Goal: Find contact information: Find contact information

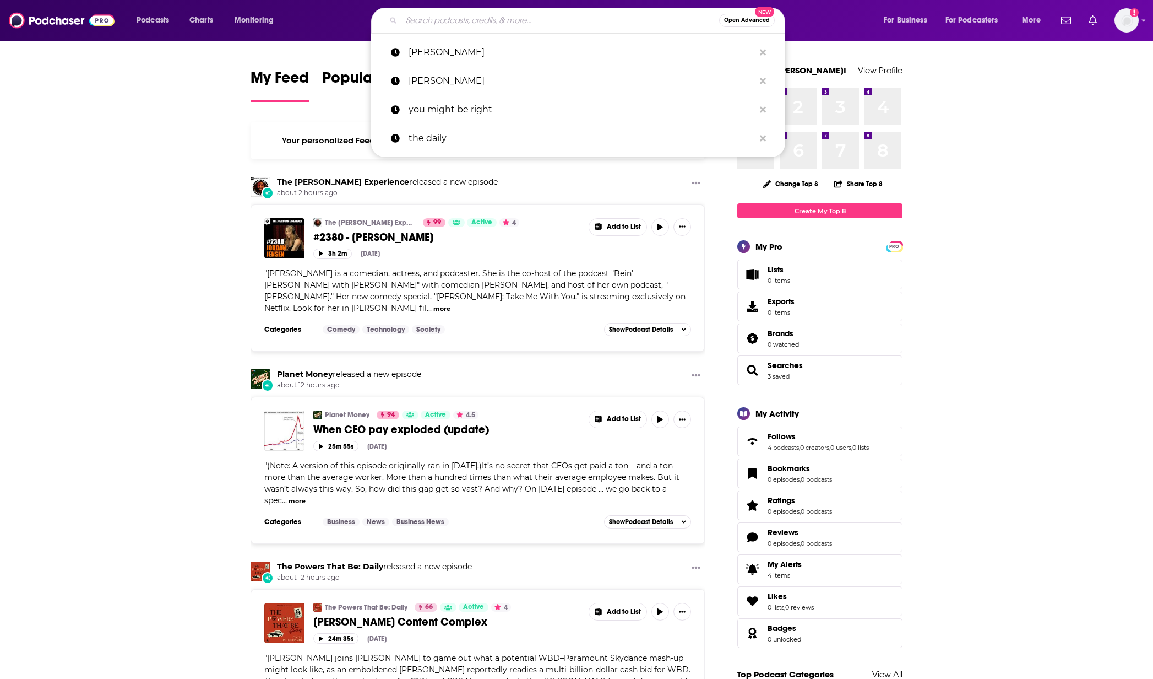
click at [624, 26] on input "Search podcasts, credits, & more..." at bounding box center [561, 21] width 318 height 18
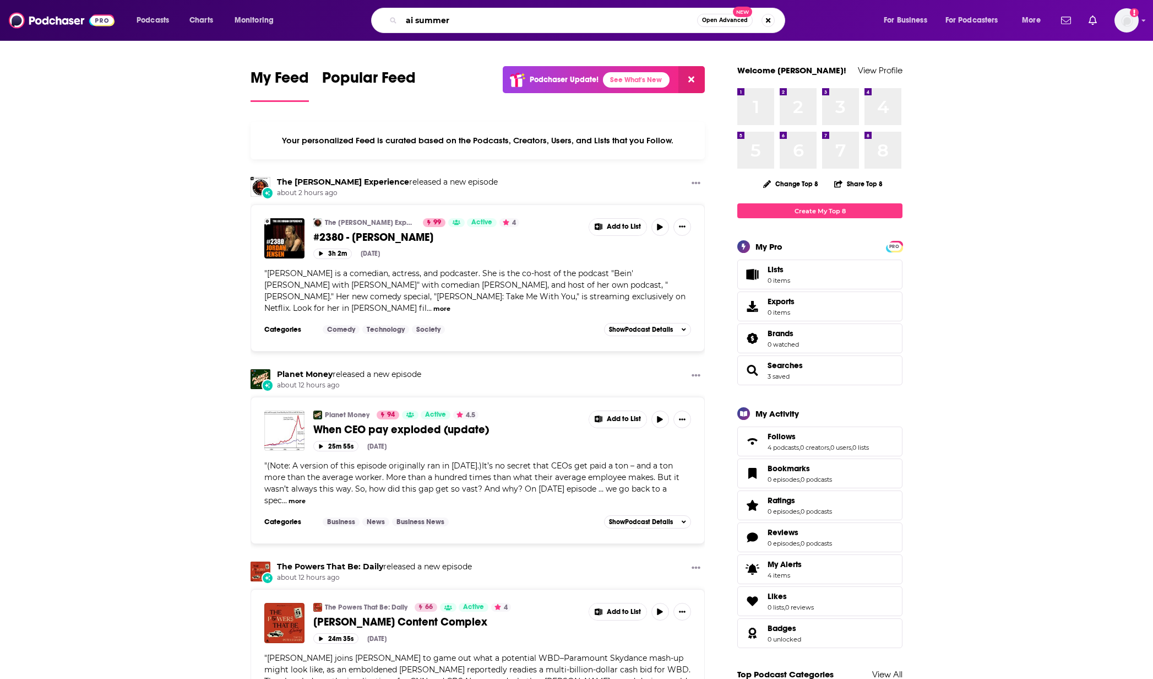
type input "ai summer"
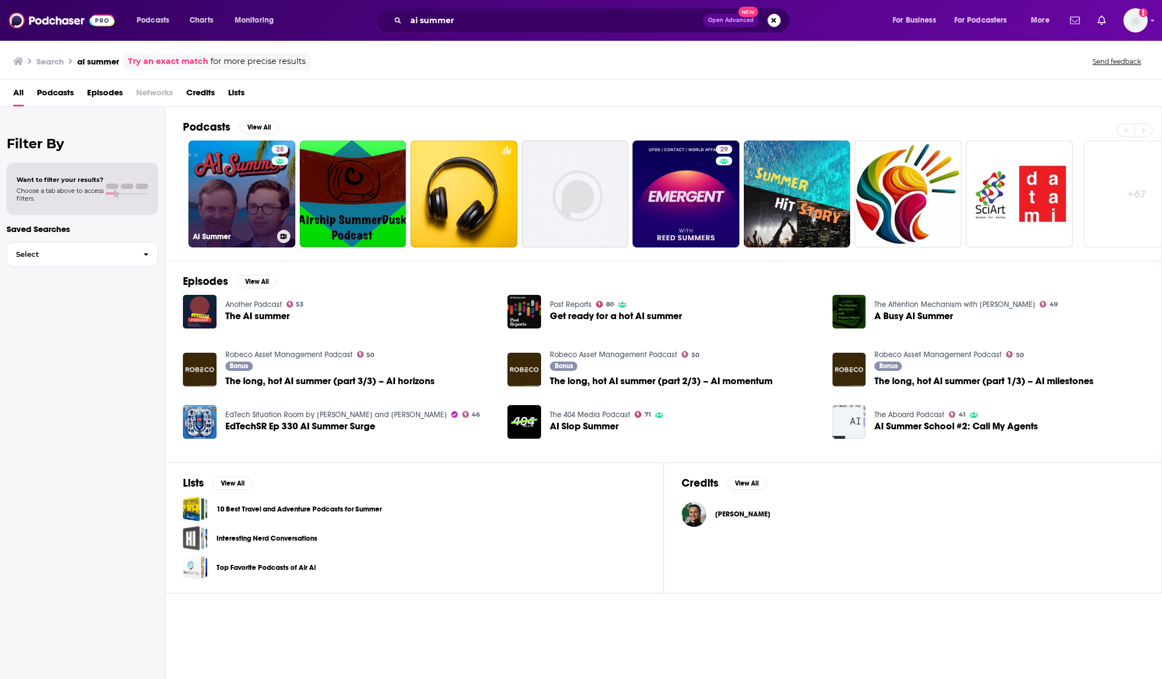
click at [240, 170] on link "28 AI Summer" at bounding box center [241, 193] width 107 height 107
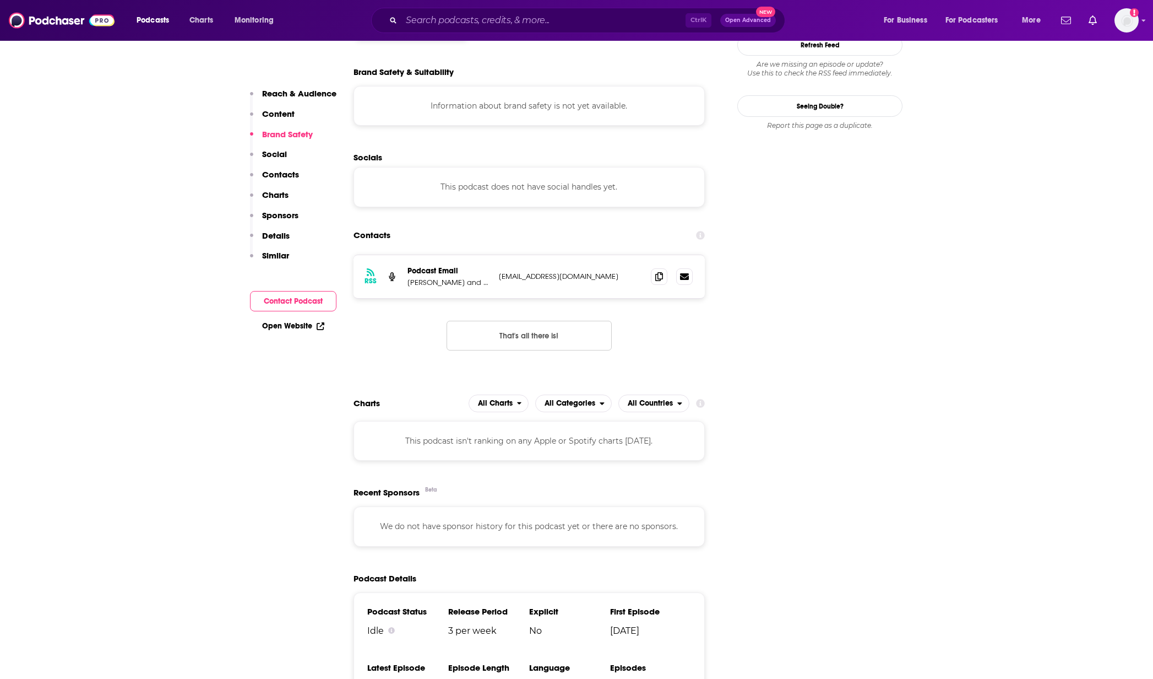
scroll to position [1102, 0]
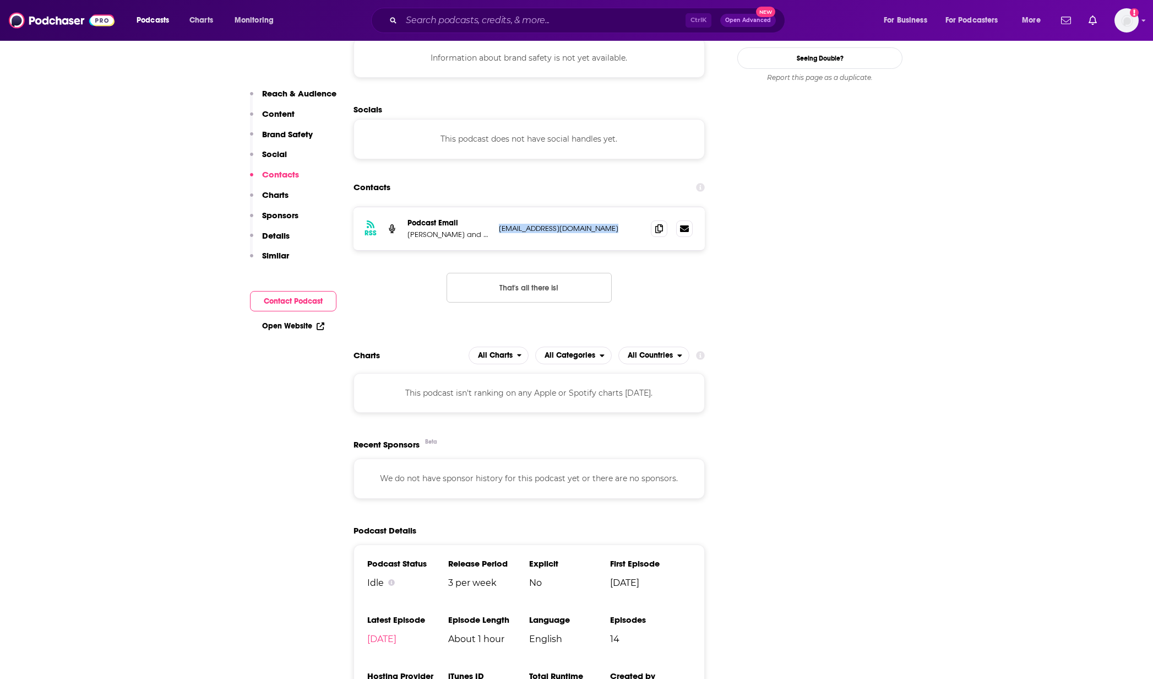
drag, startPoint x: 619, startPoint y: 185, endPoint x: 500, endPoint y: 182, distance: 119.0
click at [500, 224] on p "aisummerpodcast@substack.com" at bounding box center [570, 228] width 143 height 9
drag, startPoint x: 500, startPoint y: 182, endPoint x: 508, endPoint y: 182, distance: 8.3
copy p "aisummerpodcast@substack.com"
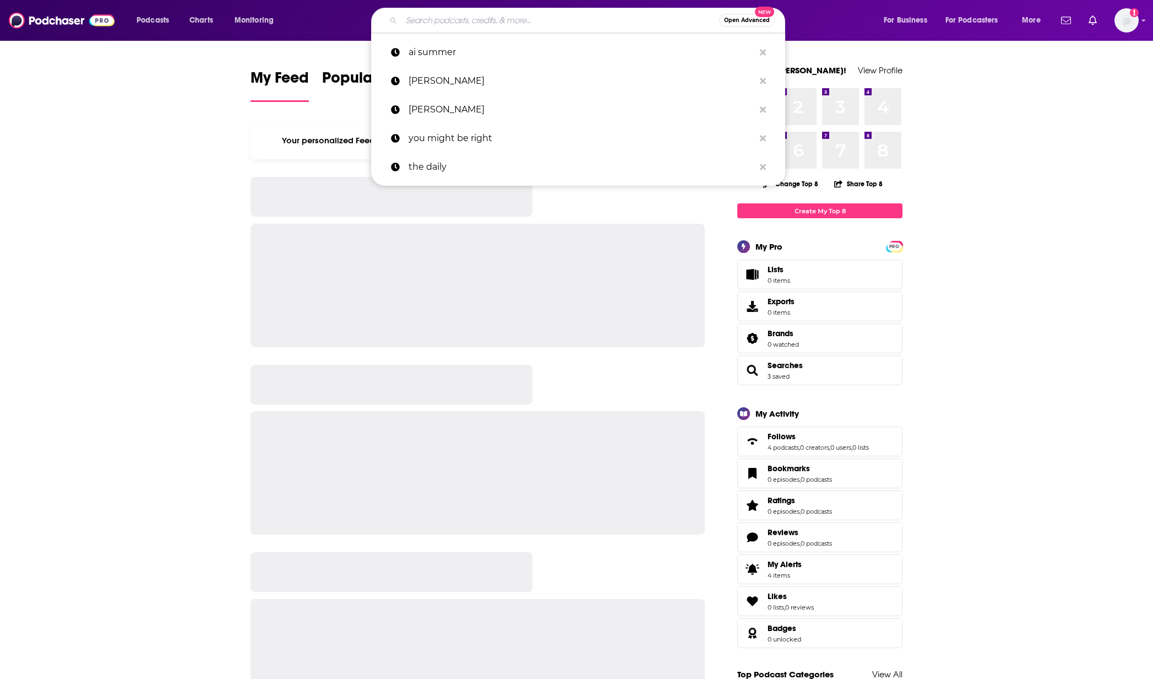
click at [501, 24] on input "Search podcasts, credits, & more..." at bounding box center [561, 21] width 318 height 18
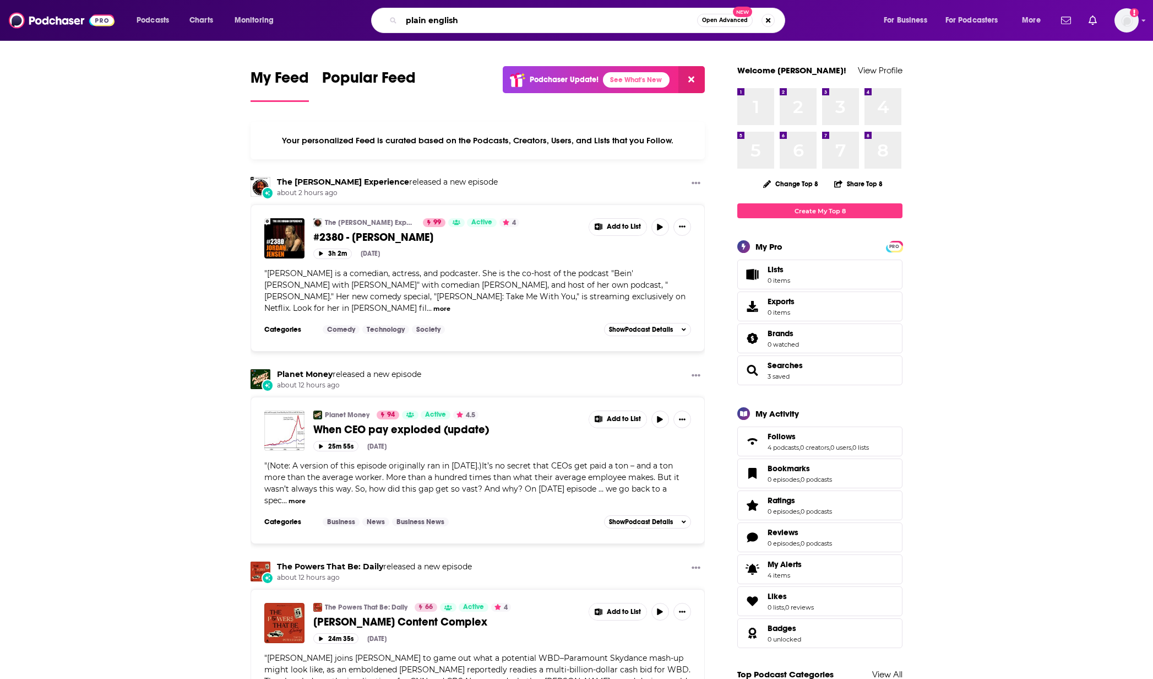
type input "plain english"
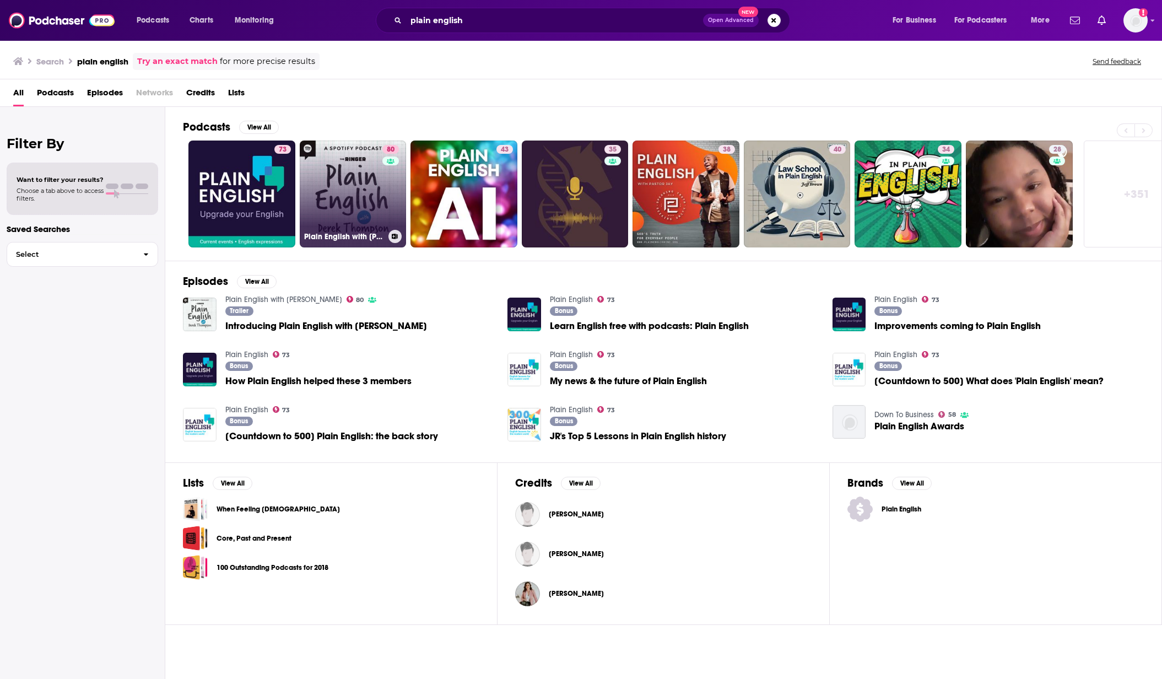
click at [326, 183] on link "80 Plain English with [PERSON_NAME]" at bounding box center [353, 193] width 107 height 107
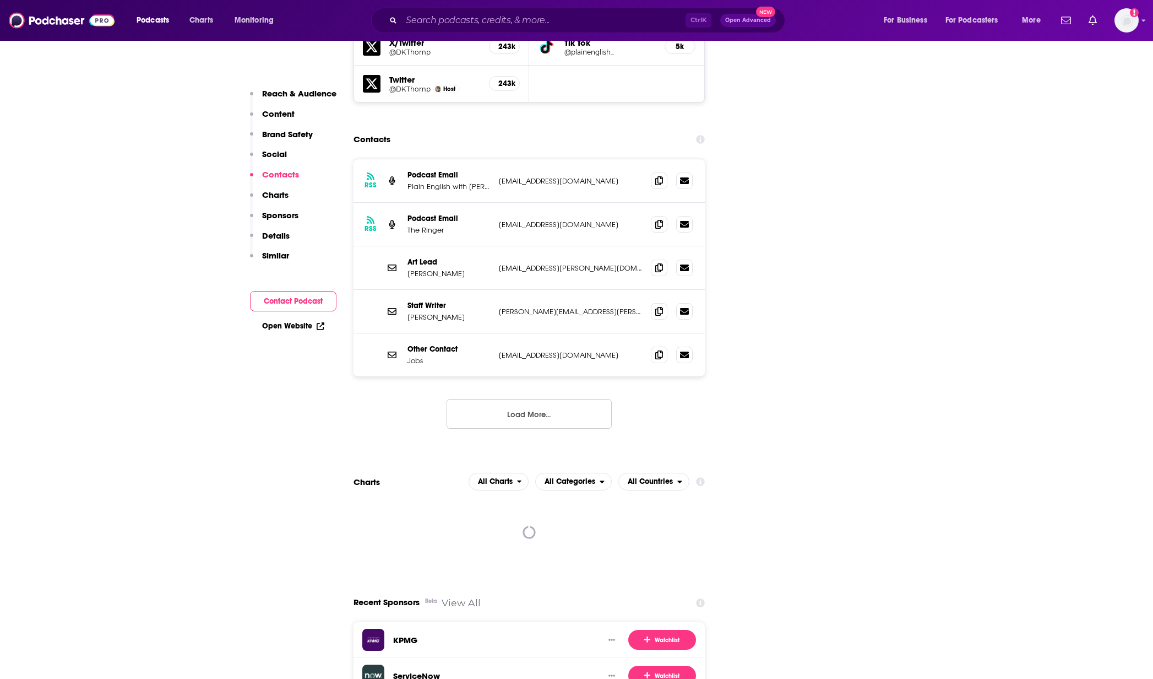
scroll to position [1307, 0]
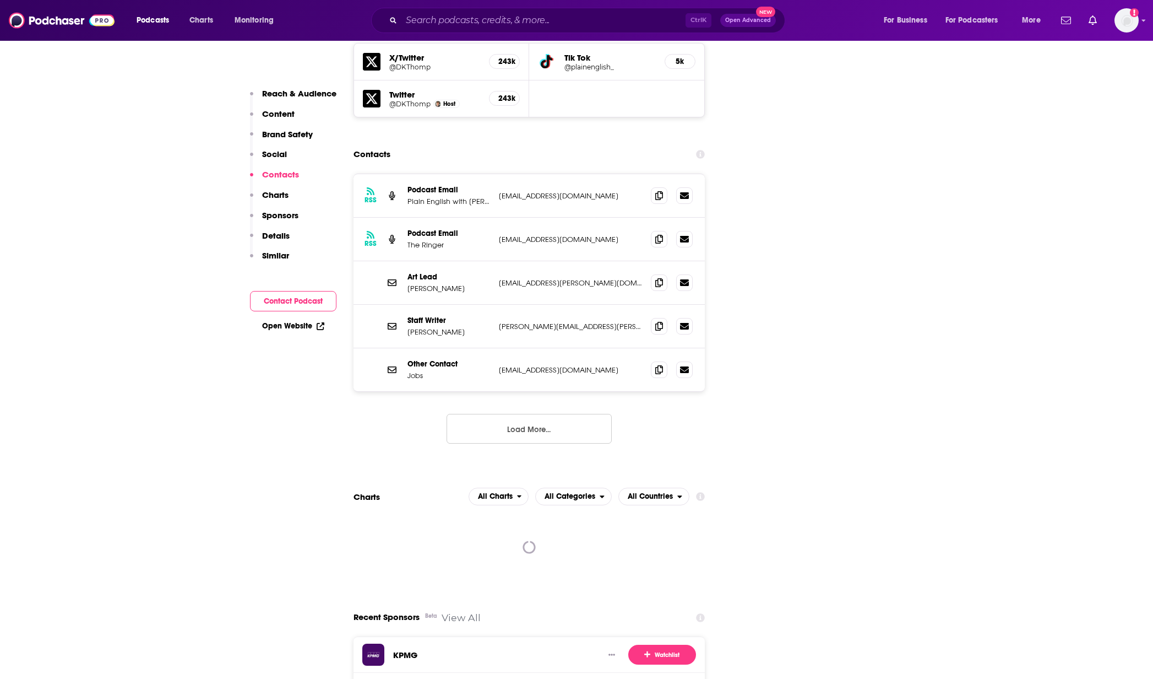
click at [566, 414] on button "Load More..." at bounding box center [529, 429] width 165 height 30
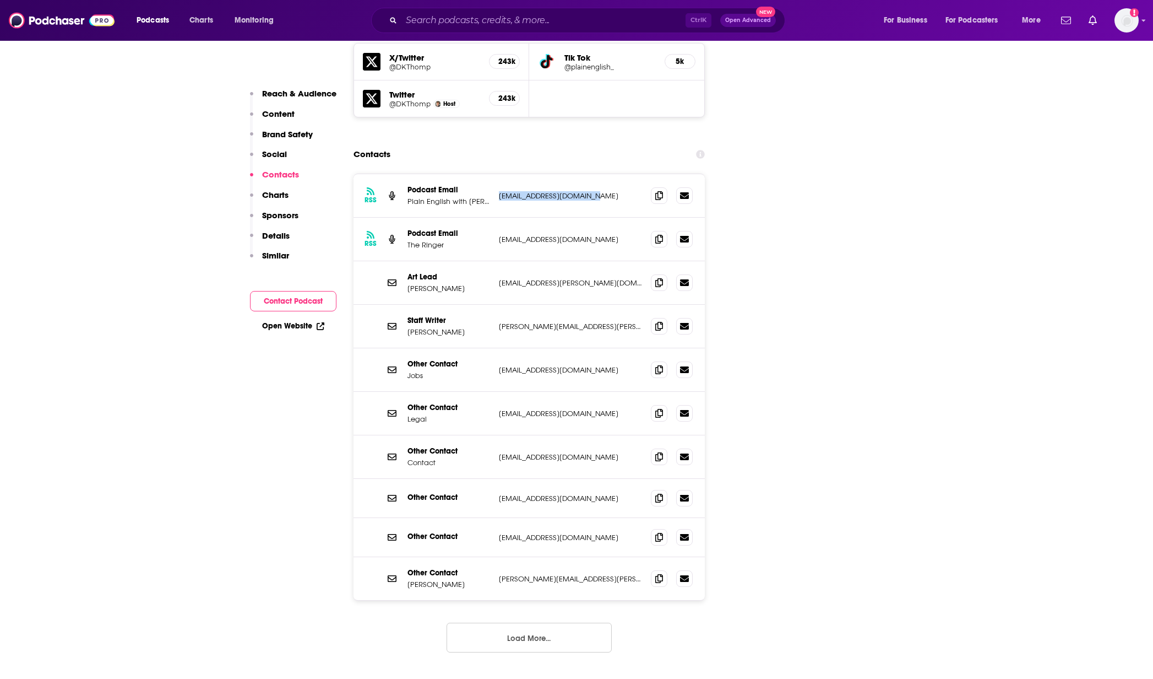
drag, startPoint x: 595, startPoint y: 131, endPoint x: 498, endPoint y: 129, distance: 97.0
click at [498, 174] on div "RSS Podcast Email Plain English with [PERSON_NAME] Podcast Emaiil [EMAIL_ADDRES…" at bounding box center [529, 196] width 351 height 44
copy p "[EMAIL_ADDRESS][DOMAIN_NAME]"
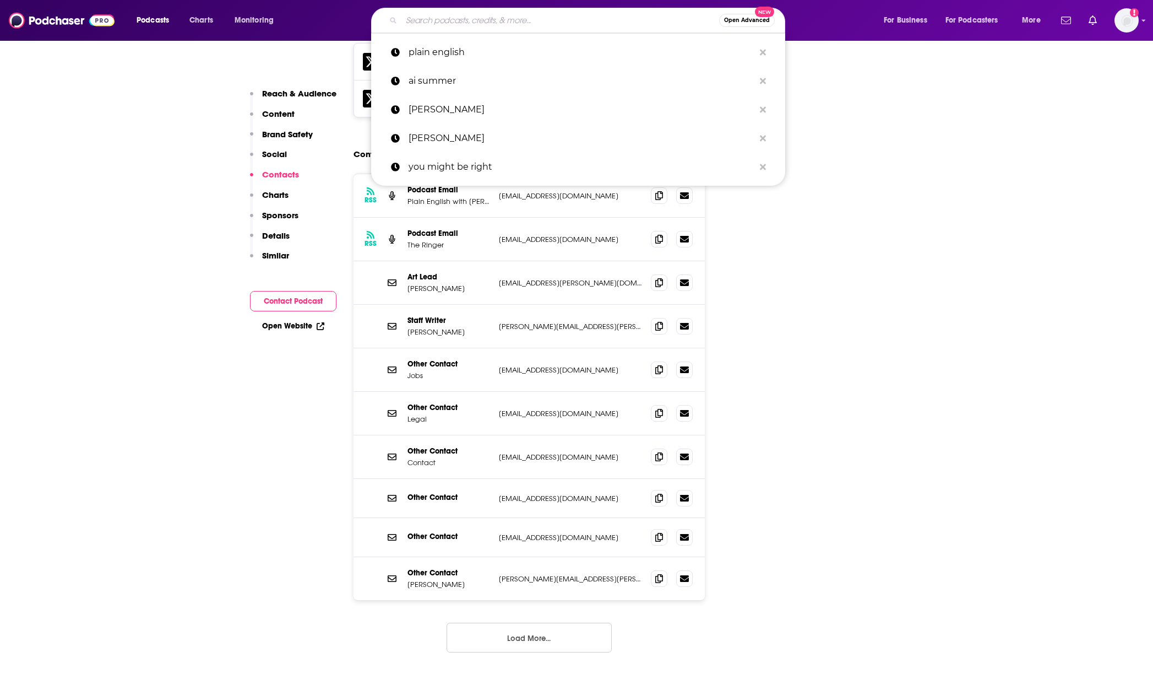
click at [516, 21] on input "Search podcasts, credits, & more..." at bounding box center [561, 21] width 318 height 18
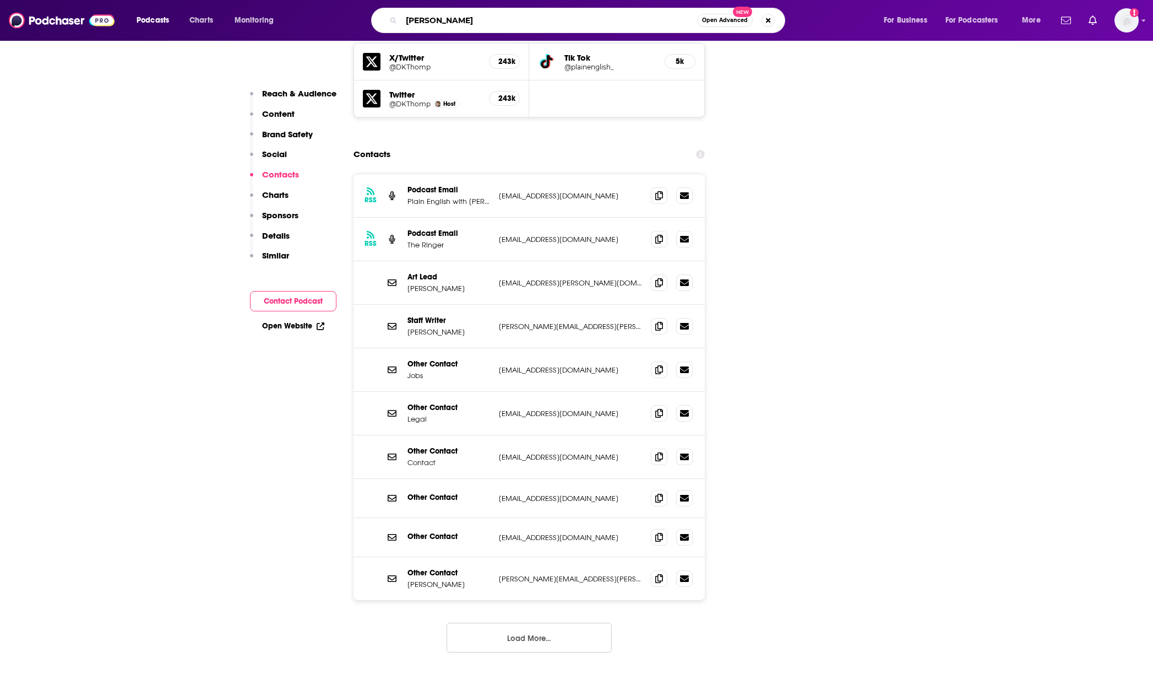
type input "[PERSON_NAME]"
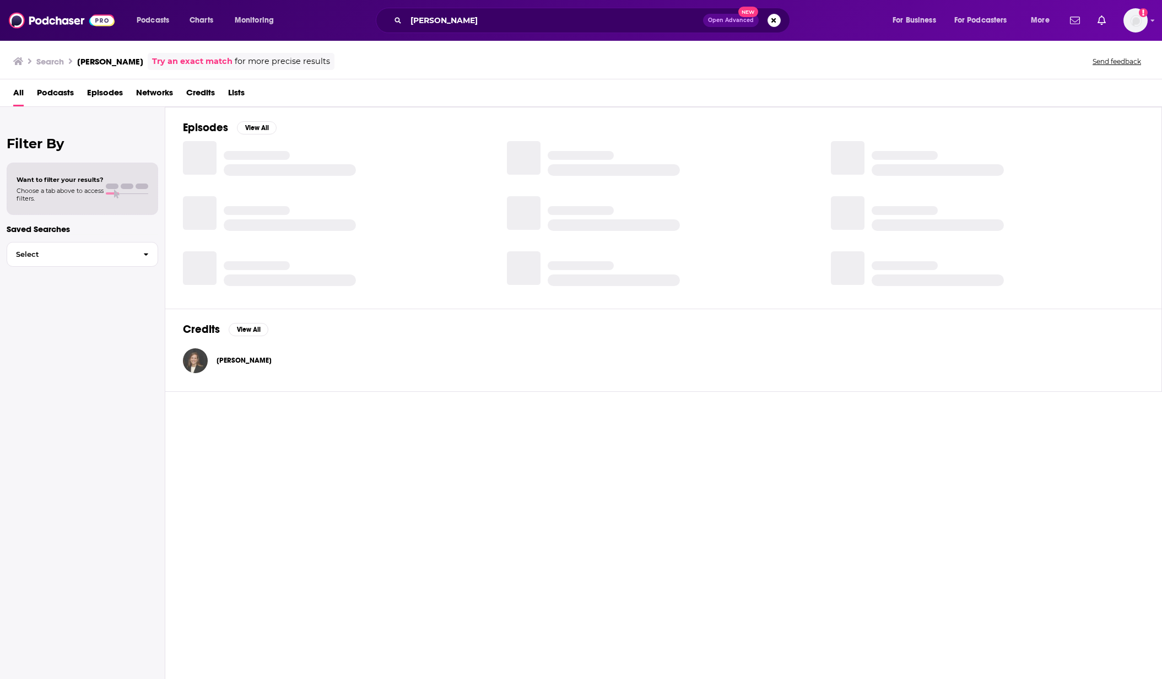
click at [199, 359] on img "Kyla Scanlon" at bounding box center [195, 360] width 25 height 25
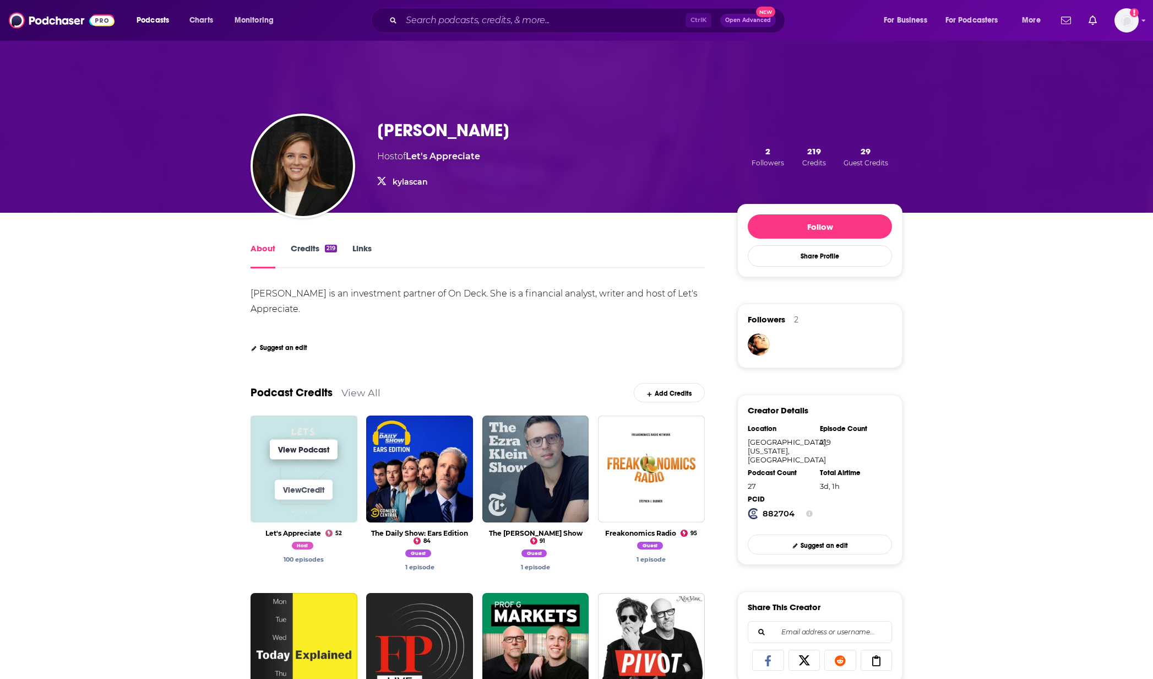
click at [294, 452] on link "View Podcast" at bounding box center [304, 449] width 68 height 20
